Goal: Task Accomplishment & Management: Manage account settings

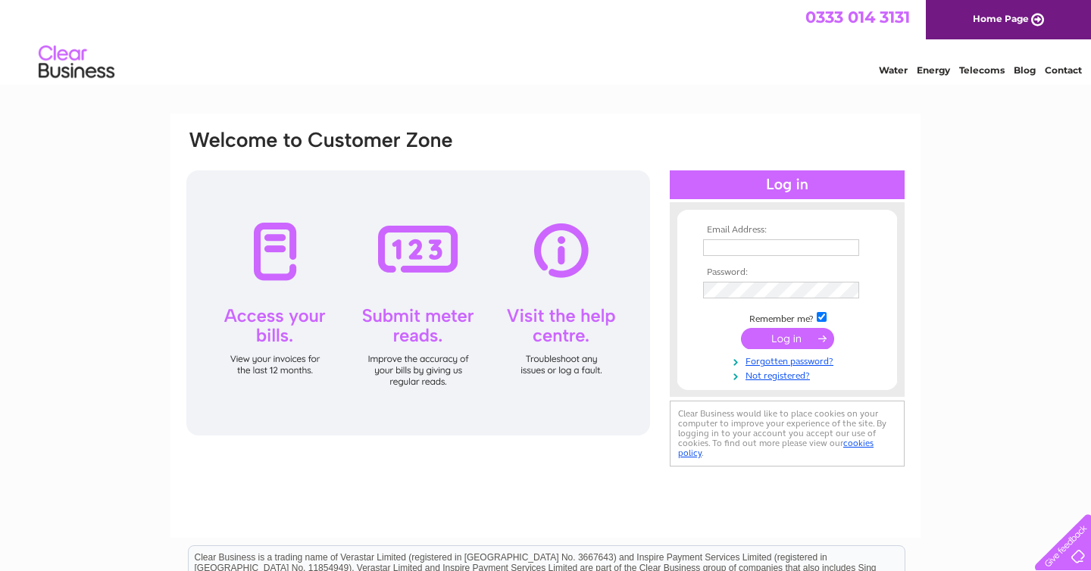
type input "[EMAIL_ADDRESS][DOMAIN_NAME]"
click at [788, 336] on input "submit" at bounding box center [787, 338] width 93 height 21
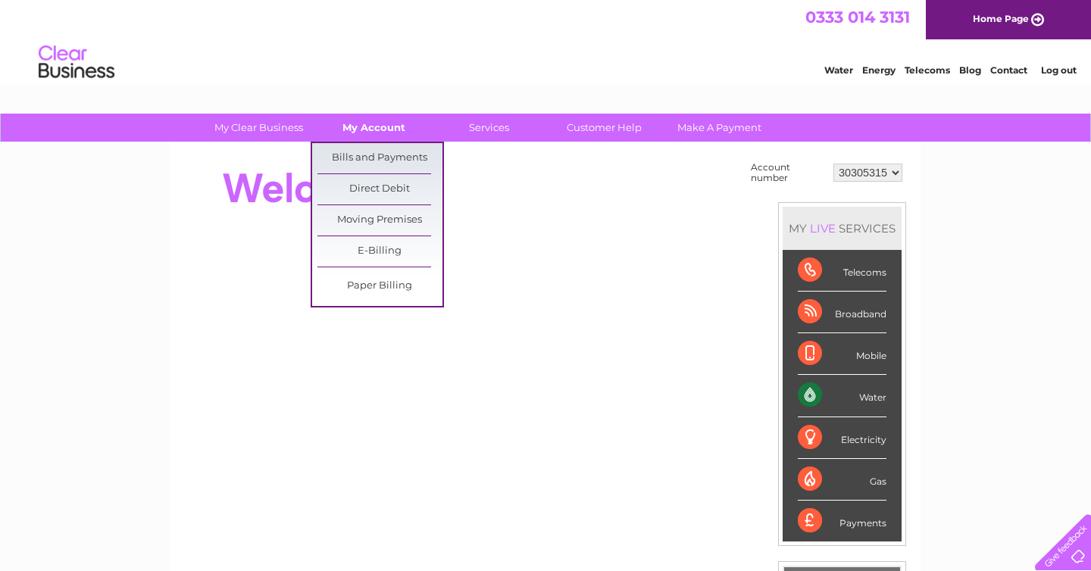
click at [385, 130] on link "My Account" at bounding box center [373, 128] width 125 height 28
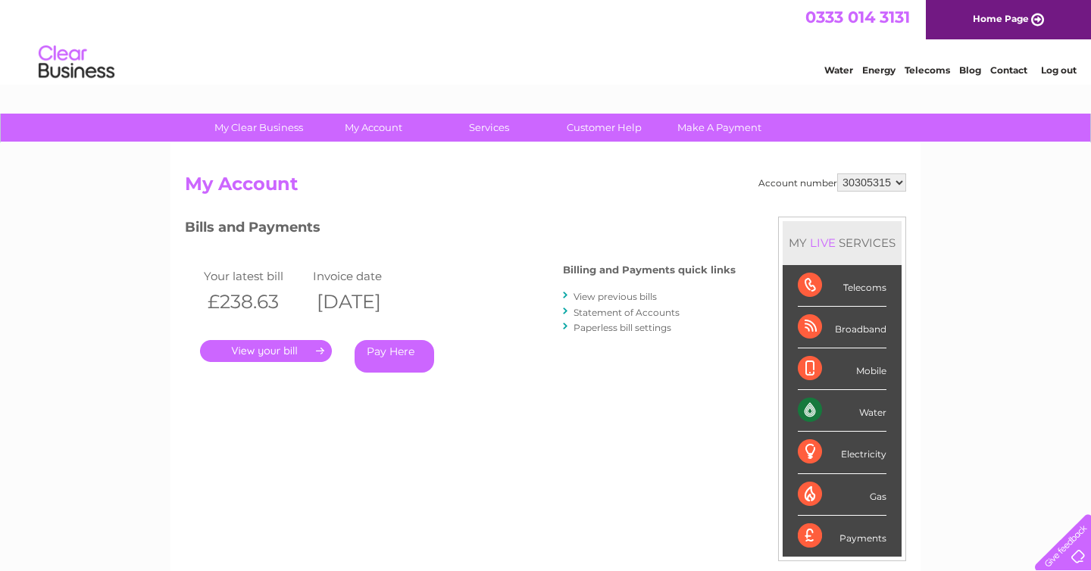
click at [301, 346] on link "." at bounding box center [266, 351] width 132 height 22
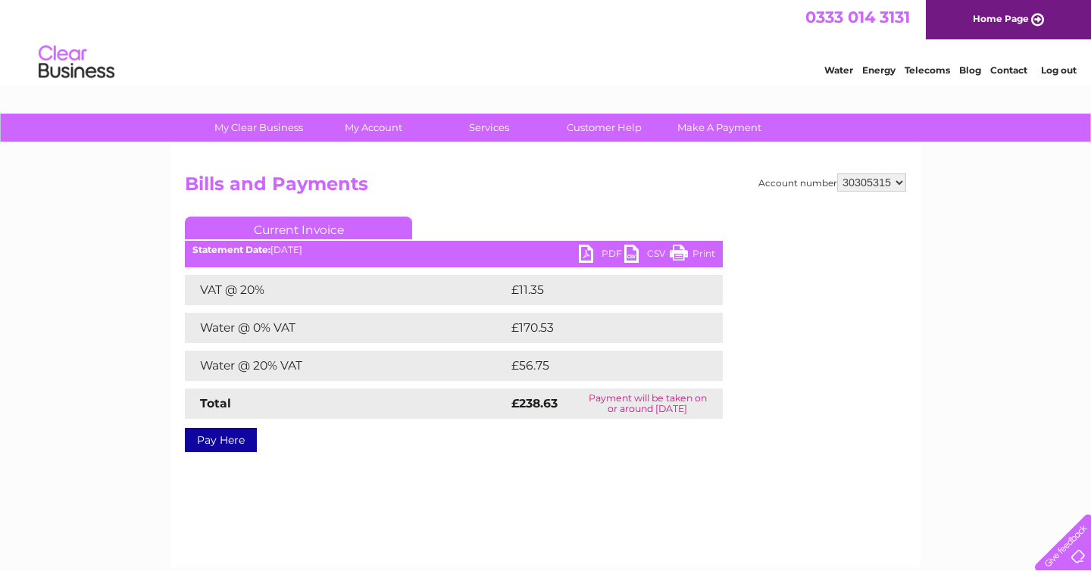
click at [588, 255] on link "PDF" at bounding box center [601, 256] width 45 height 22
